Goal: Task Accomplishment & Management: Use online tool/utility

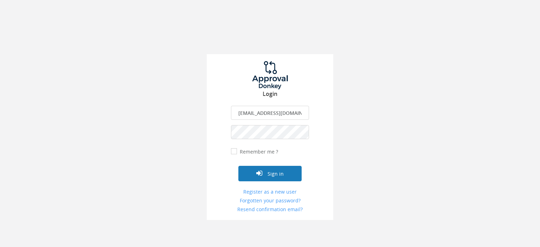
click at [282, 172] on button "Sign in" at bounding box center [269, 173] width 63 height 15
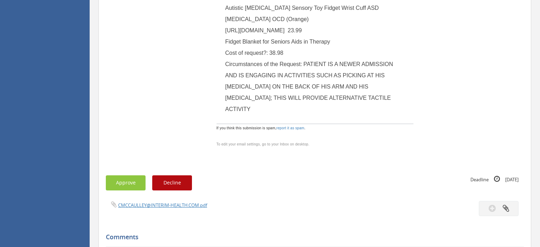
scroll to position [297, 0]
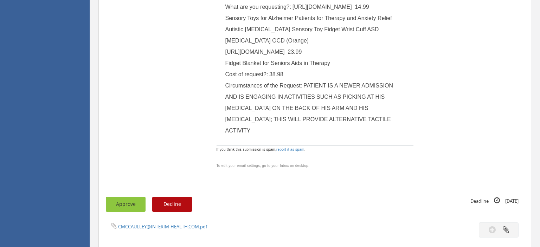
click at [127, 197] on button "Approve" at bounding box center [126, 204] width 40 height 15
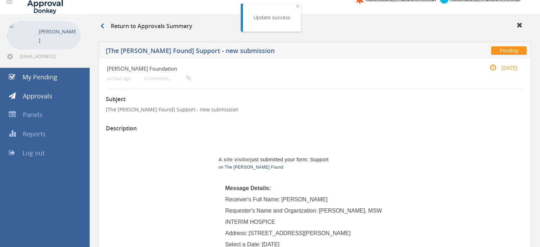
scroll to position [0, 0]
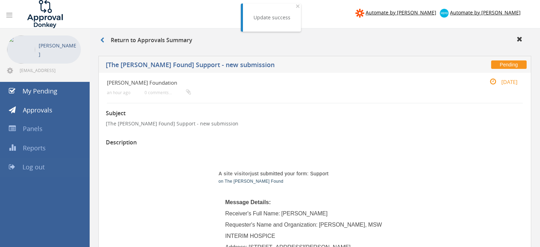
click at [41, 167] on span "Log out" at bounding box center [34, 167] width 22 height 8
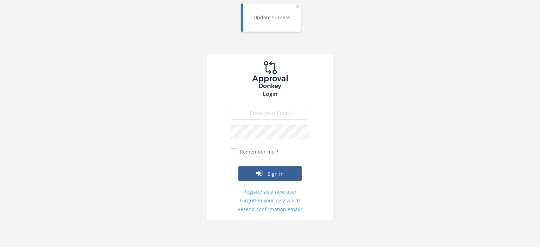
type input "[EMAIL_ADDRESS][DOMAIN_NAME]"
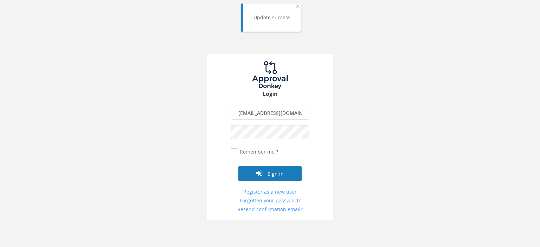
click at [273, 174] on button "Sign in" at bounding box center [269, 173] width 63 height 15
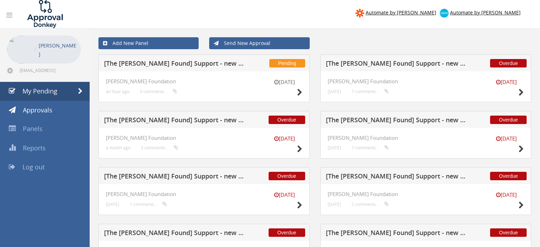
click at [29, 167] on span "Log out" at bounding box center [34, 167] width 22 height 8
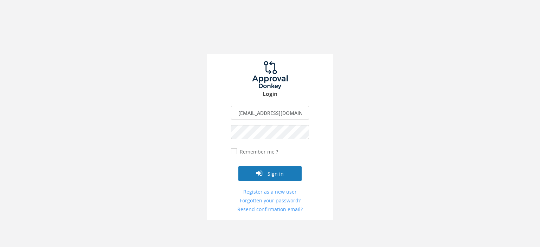
click at [275, 172] on button "Sign in" at bounding box center [269, 173] width 63 height 15
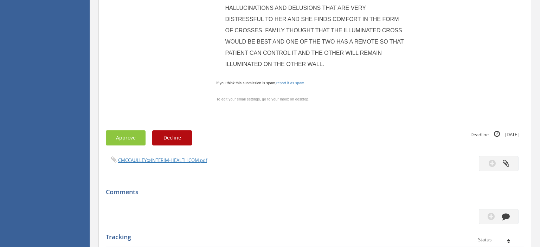
scroll to position [446, 0]
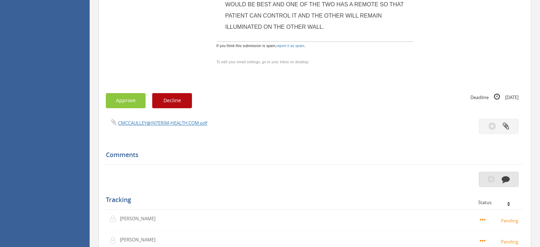
click at [508, 175] on icon "button" at bounding box center [506, 179] width 8 height 8
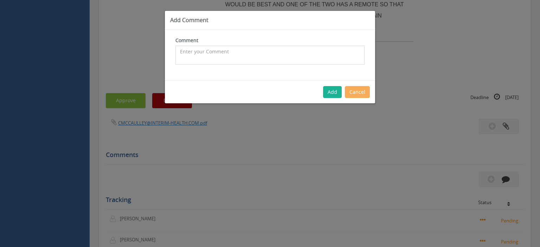
click at [190, 53] on textarea at bounding box center [269, 55] width 189 height 19
type textarea "I have no problem with this request; however, it looks like this same request f…"
click at [330, 92] on button "Add" at bounding box center [332, 92] width 19 height 12
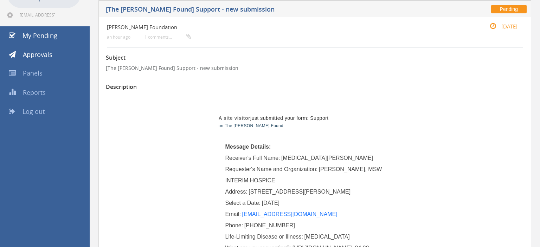
scroll to position [37, 0]
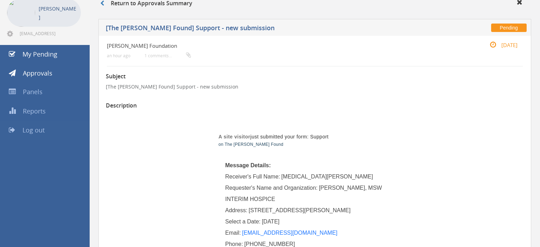
click at [38, 129] on span "Log out" at bounding box center [34, 130] width 22 height 8
